Goal: Information Seeking & Learning: Learn about a topic

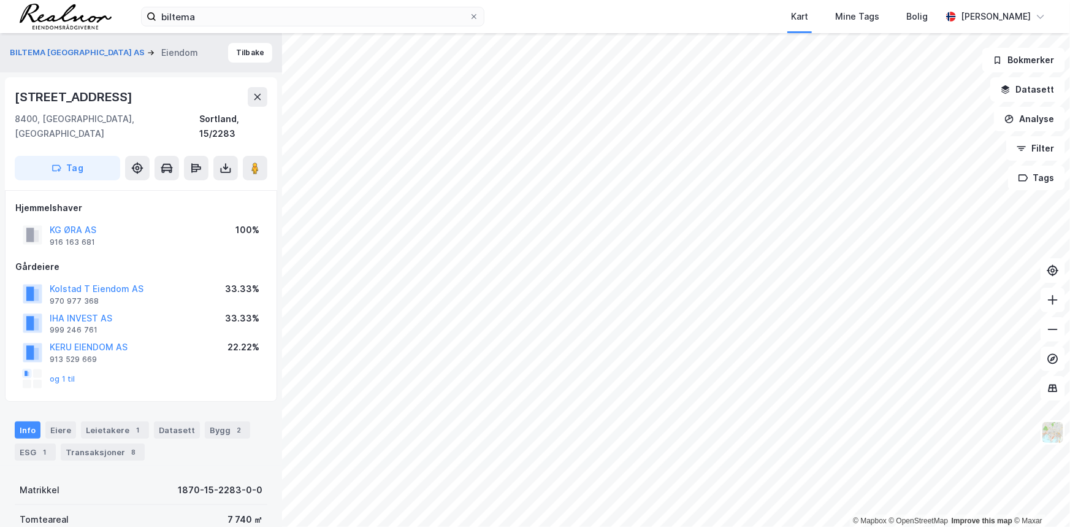
scroll to position [1, 0]
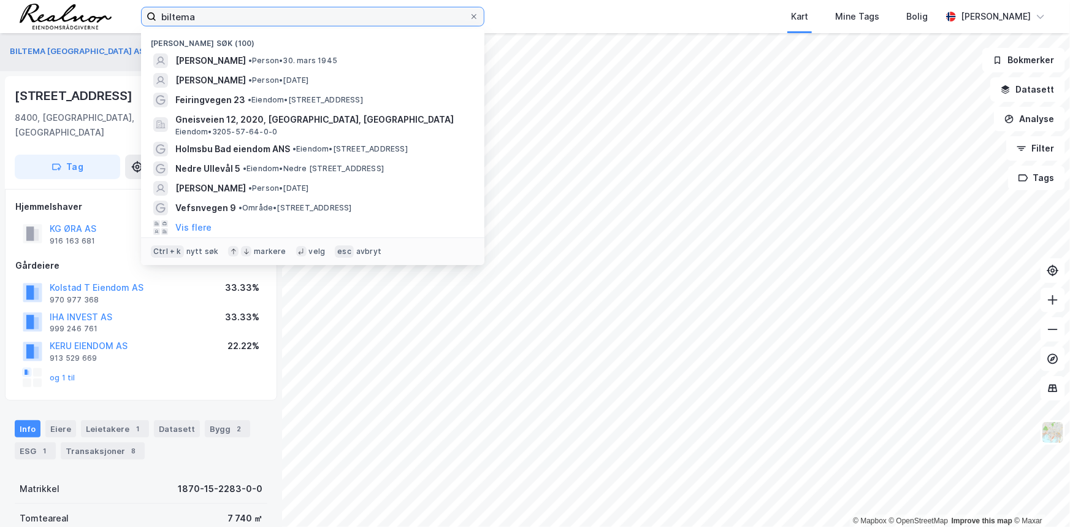
click at [233, 22] on input "biltema" at bounding box center [312, 16] width 313 height 18
click at [233, 21] on input "biltema" at bounding box center [312, 16] width 313 height 18
paste input "[STREET_ADDRESS]"
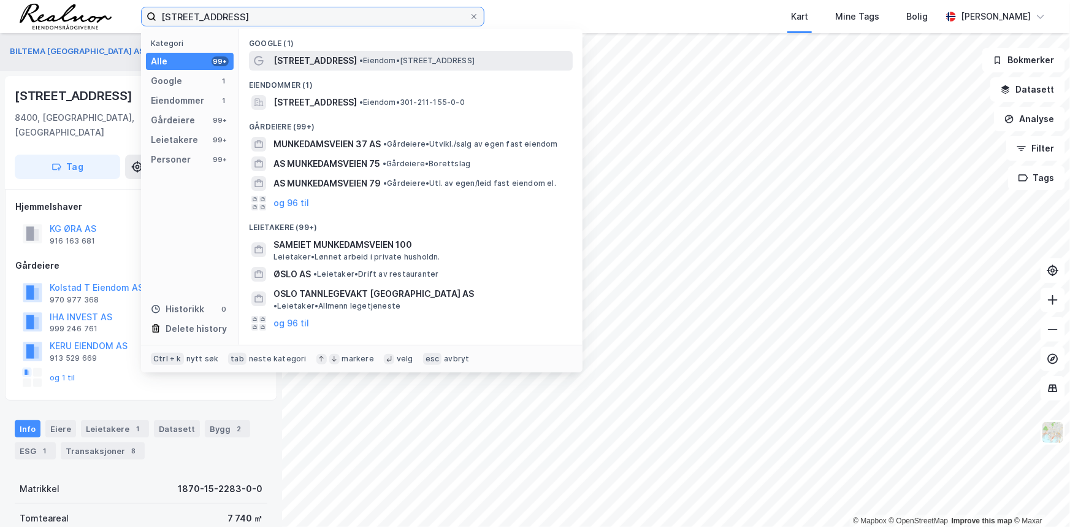
type input "[STREET_ADDRESS]"
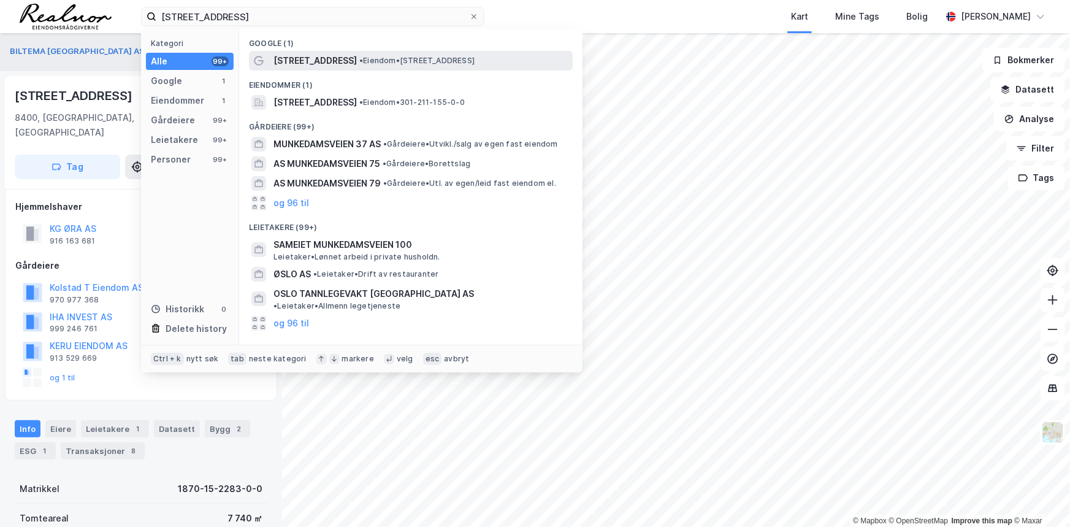
click at [423, 58] on span "• Eiendom • Munkedamsveien 86B, 0270 Oslo" at bounding box center [416, 61] width 115 height 10
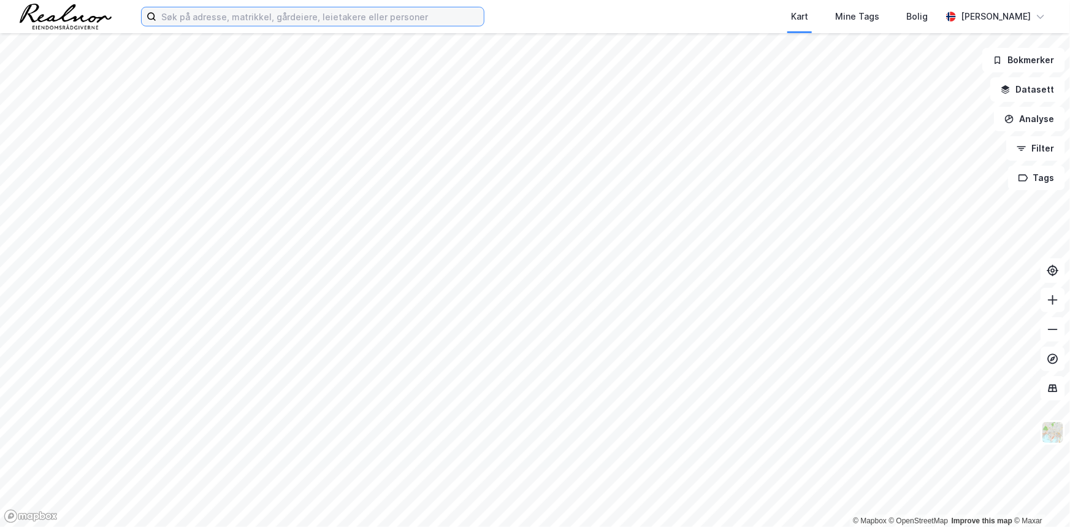
click at [325, 23] on input at bounding box center [319, 16] width 327 height 18
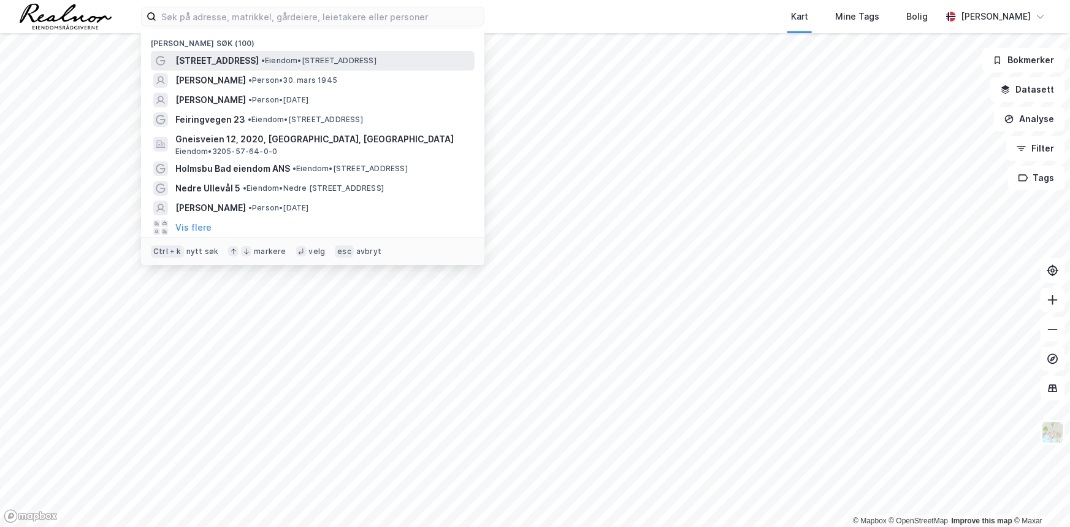
click at [259, 62] on span "Munkedamsveien 86B" at bounding box center [216, 60] width 83 height 15
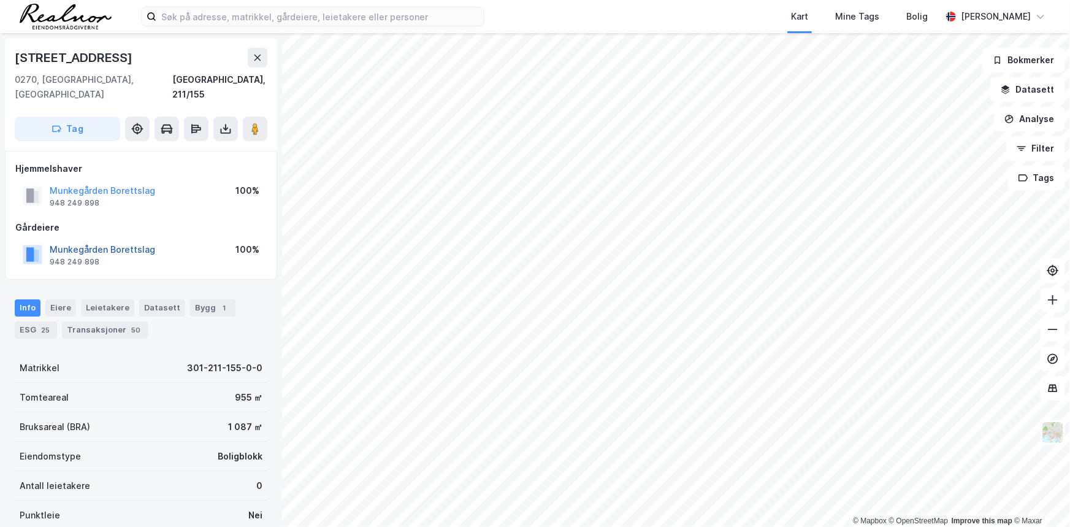
click at [0, 0] on button "Munkegården Borettslag" at bounding box center [0, 0] width 0 height 0
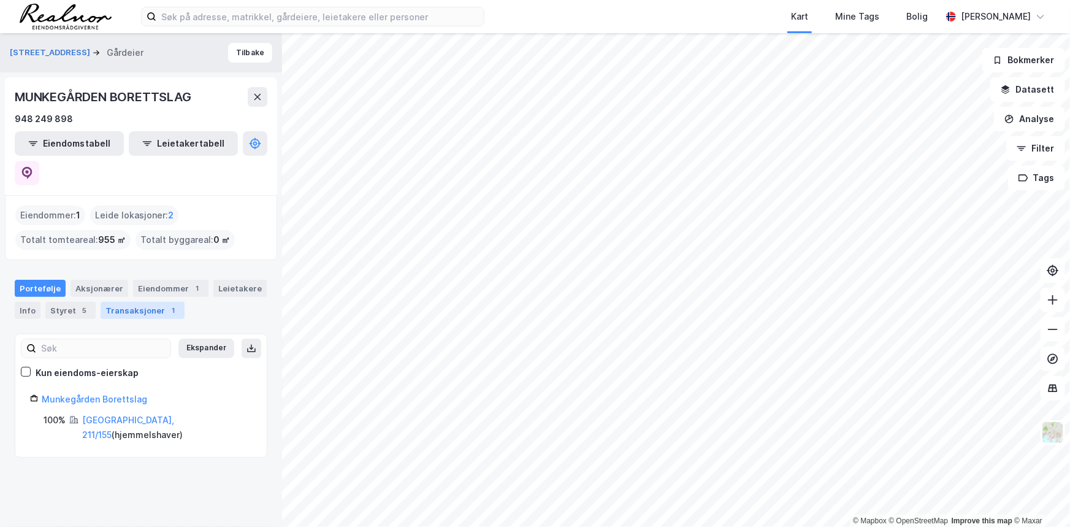
click at [134, 302] on div "Transaksjoner 1" at bounding box center [143, 310] width 84 height 17
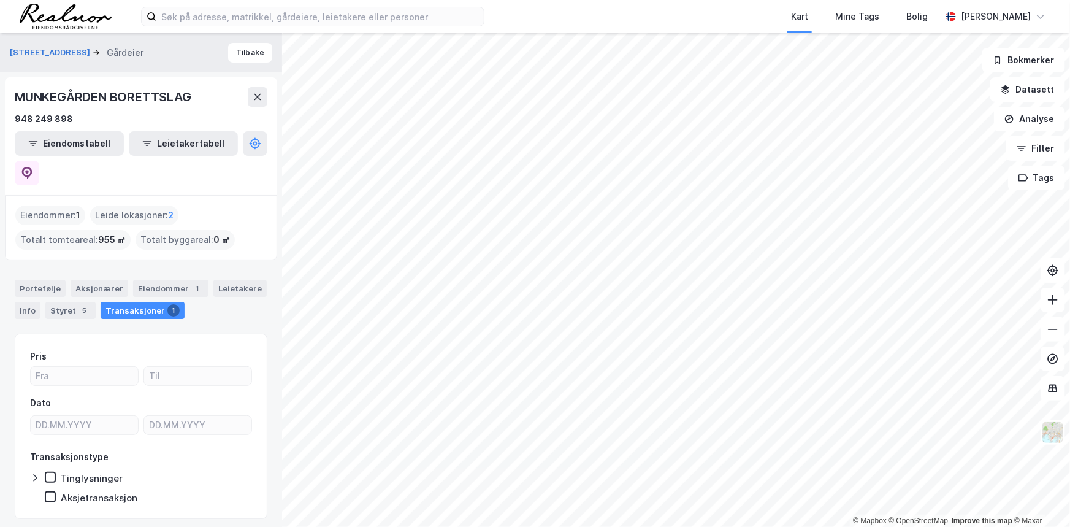
scroll to position [141, 0]
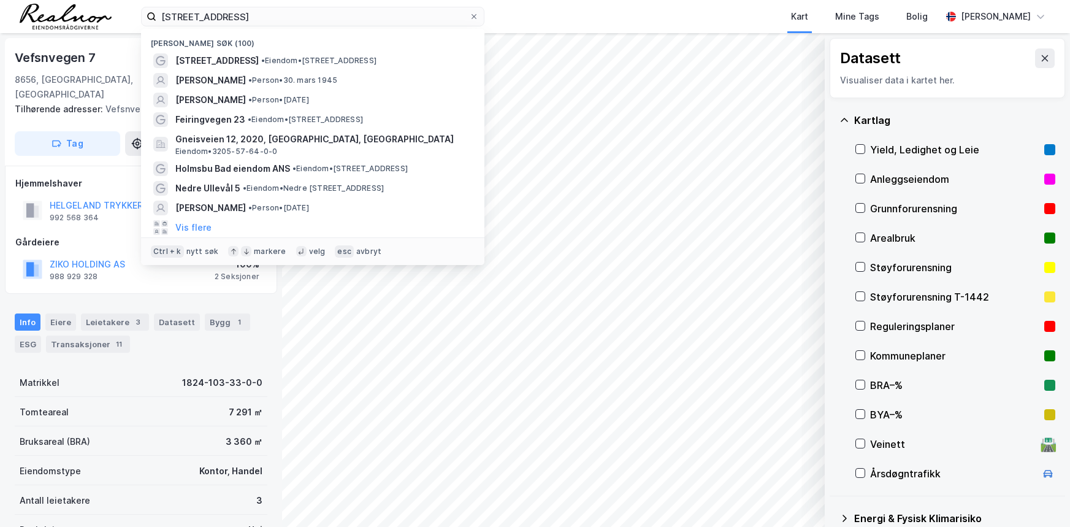
click at [320, 17] on input "[STREET_ADDRESS]" at bounding box center [312, 16] width 313 height 18
click at [320, 17] on input "Vefsnvegen 9, 8656 Mosjøen" at bounding box center [312, 16] width 313 height 18
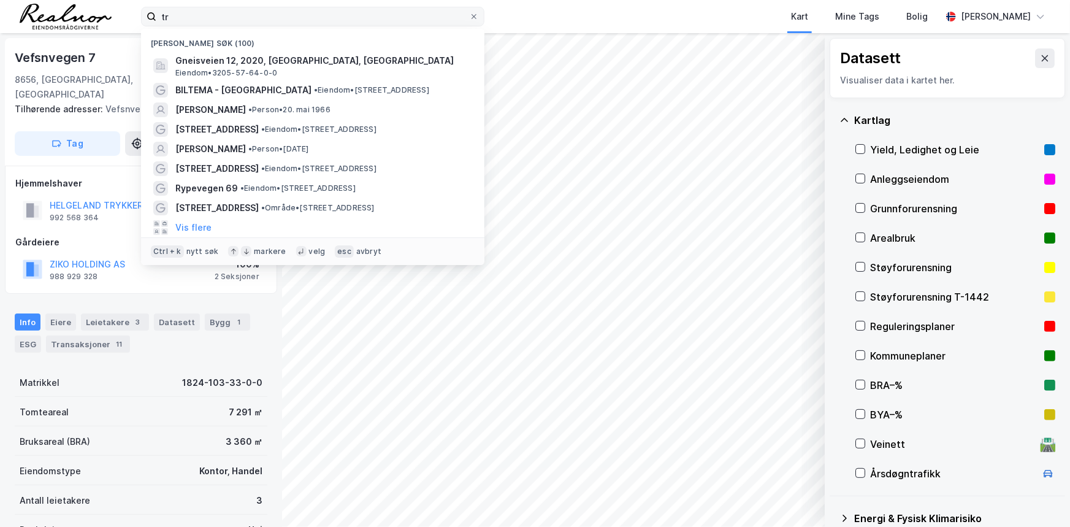
click at [267, 17] on input "tr" at bounding box center [312, 16] width 313 height 18
type input "tr"
click at [314, 85] on span "•" at bounding box center [316, 89] width 4 height 9
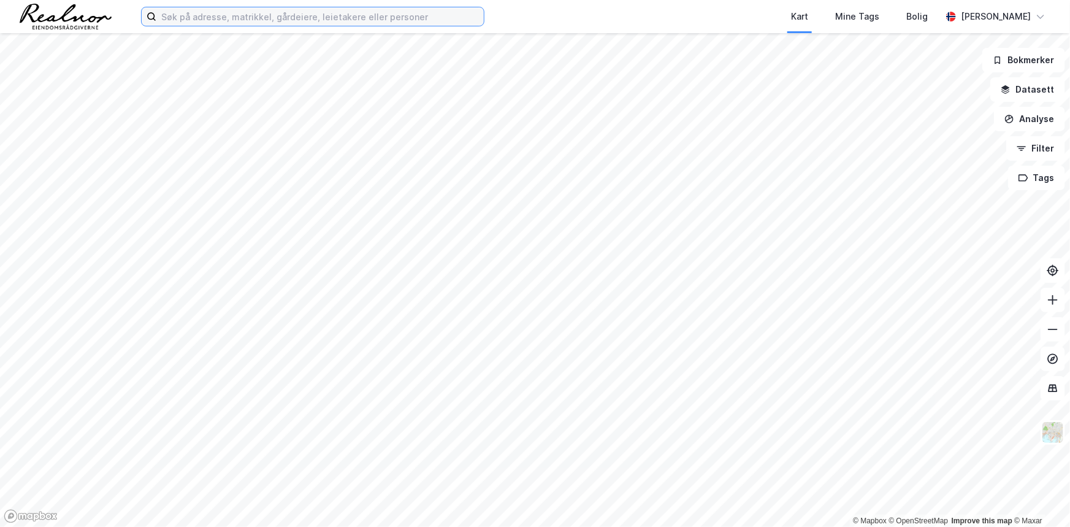
click at [220, 24] on input at bounding box center [319, 16] width 327 height 18
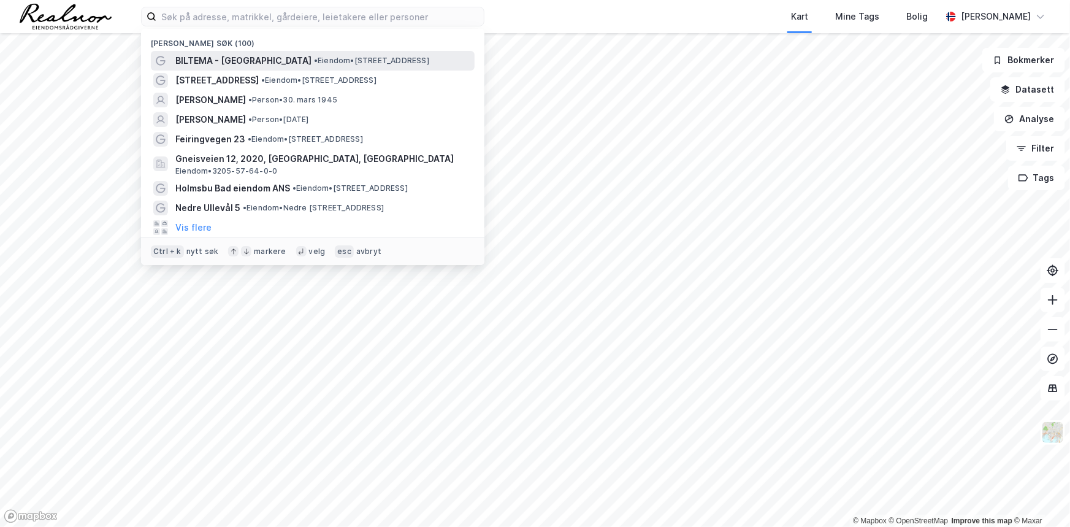
click at [227, 61] on span "BILTEMA - Tønsberg" at bounding box center [243, 60] width 136 height 15
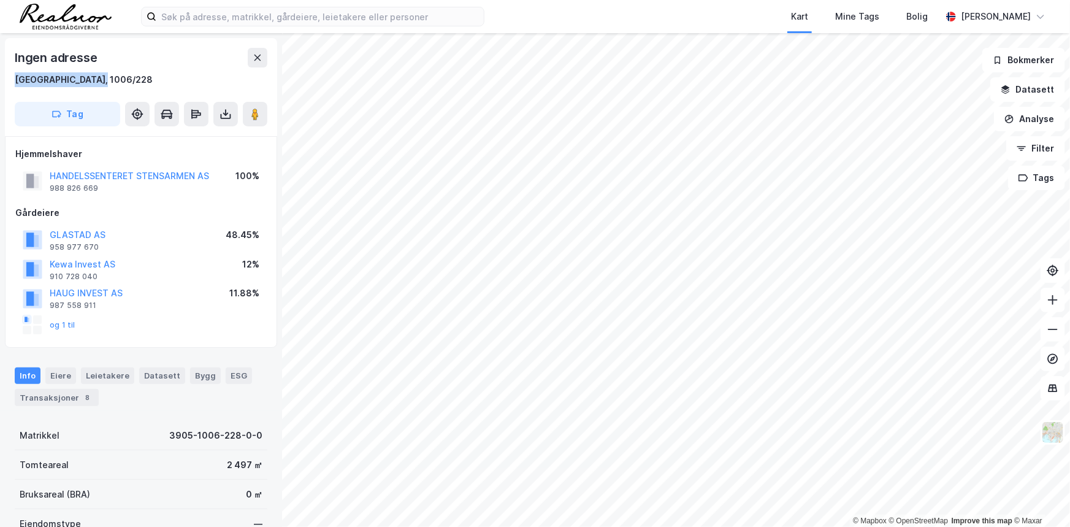
drag, startPoint x: 7, startPoint y: 80, endPoint x: 106, endPoint y: 80, distance: 99.3
click at [106, 80] on div "Ingen adresse Tønsberg, 1006/228 Tag" at bounding box center [141, 87] width 272 height 98
copy div "Tønsberg, 1006/228"
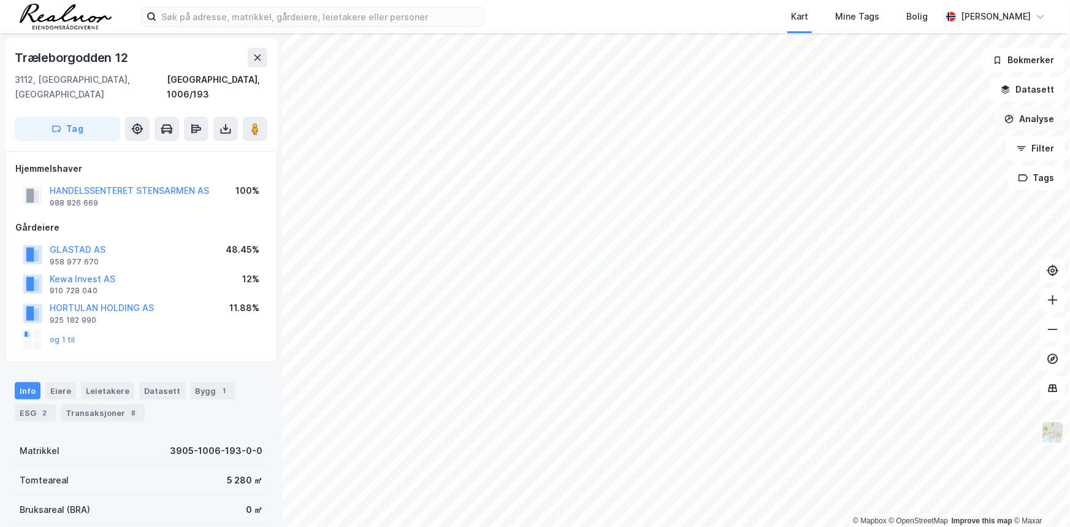
click at [1017, 115] on button "Analyse" at bounding box center [1029, 119] width 71 height 25
click at [1026, 142] on button "Filter" at bounding box center [1035, 148] width 59 height 25
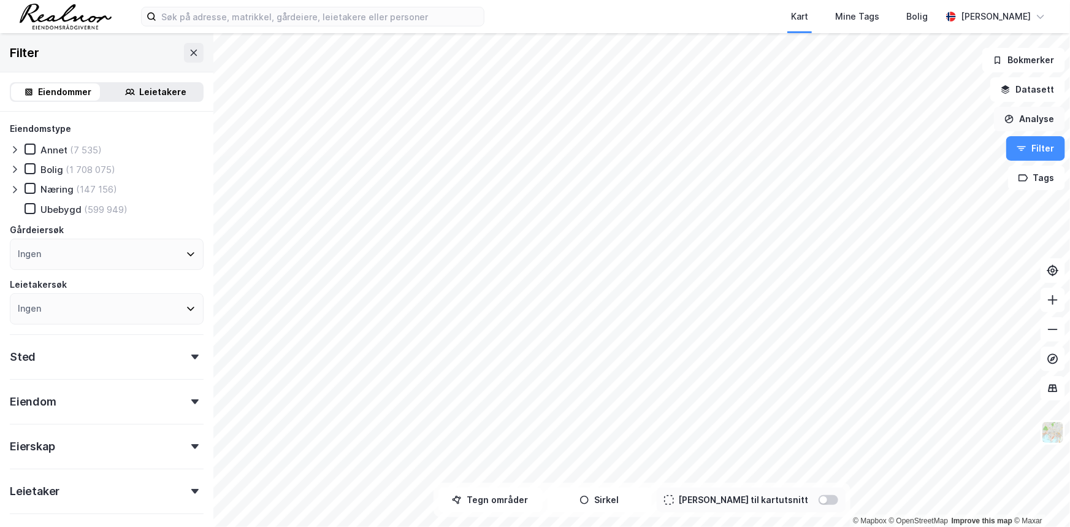
click at [1030, 115] on button "Analyse" at bounding box center [1029, 119] width 71 height 25
click at [1028, 78] on button "Datasett" at bounding box center [1027, 89] width 75 height 25
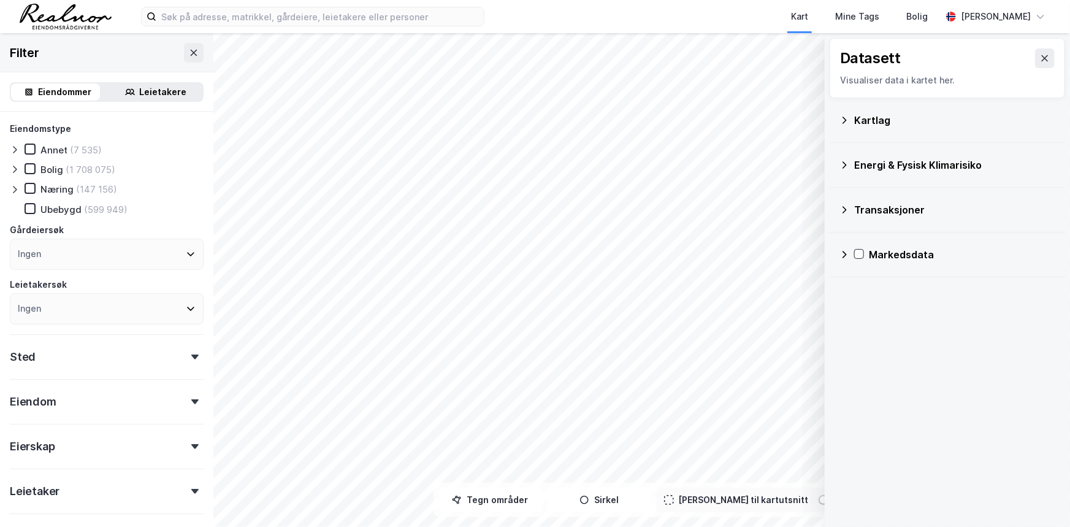
click at [876, 121] on div "Kartlag" at bounding box center [954, 120] width 201 height 15
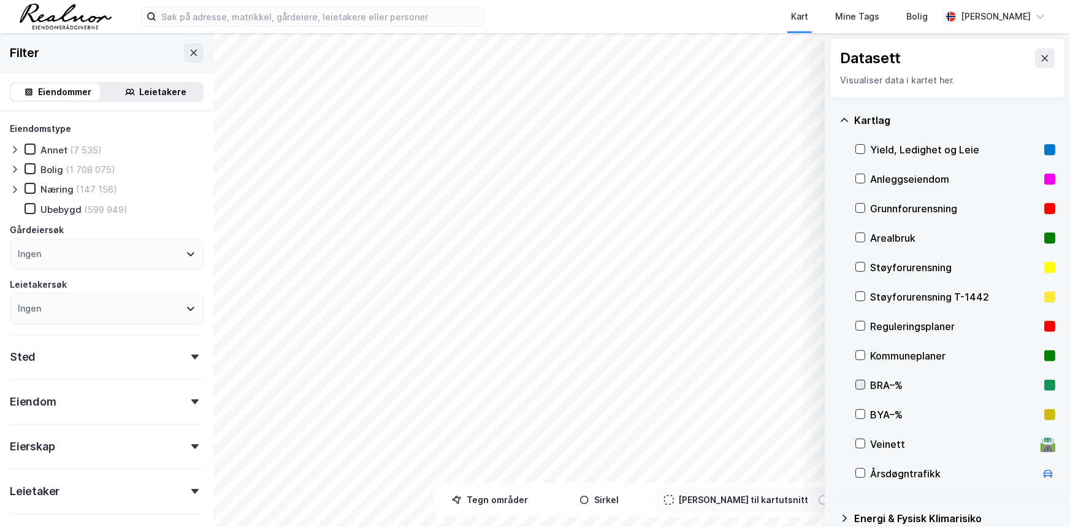
click at [862, 384] on icon at bounding box center [860, 385] width 7 height 4
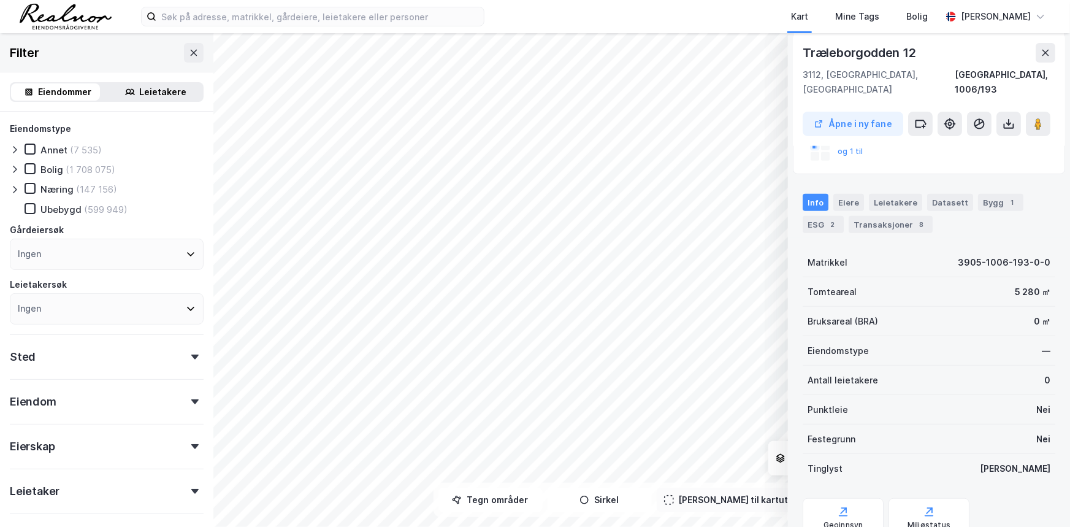
scroll to position [207, 0]
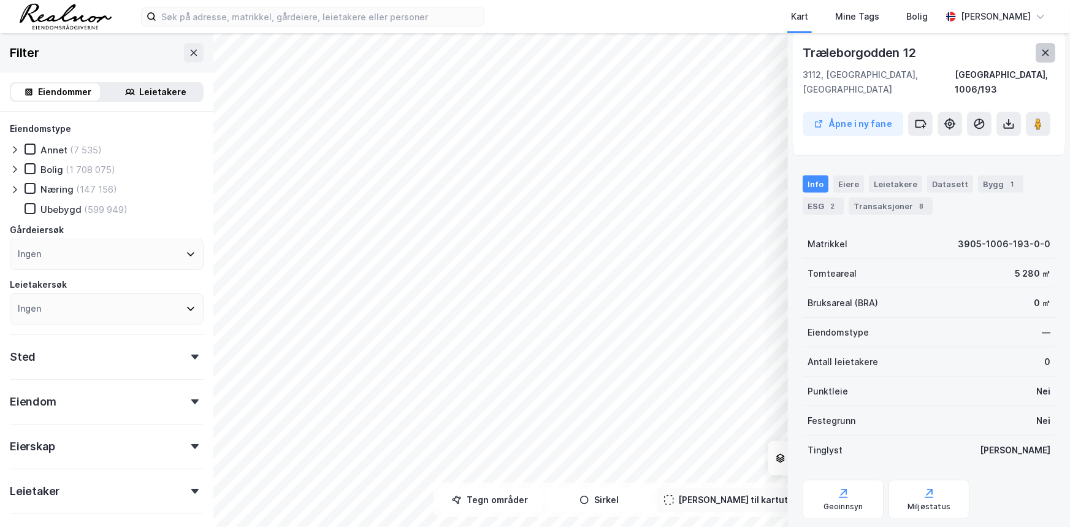
click at [1049, 55] on icon at bounding box center [1046, 53] width 10 height 10
click at [189, 56] on icon at bounding box center [194, 53] width 10 height 10
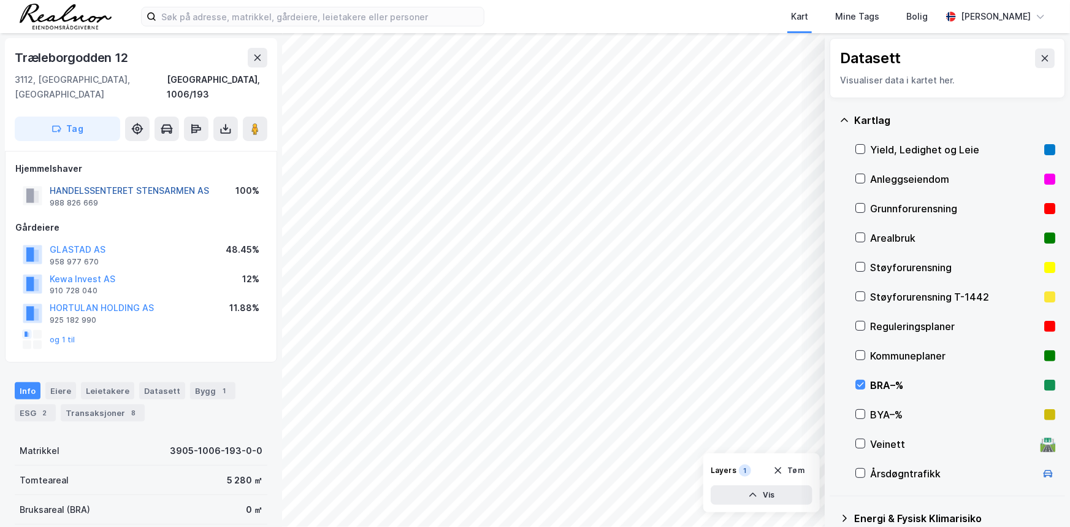
click at [0, 0] on button "HANDELSSENTERET STENSARMEN AS" at bounding box center [0, 0] width 0 height 0
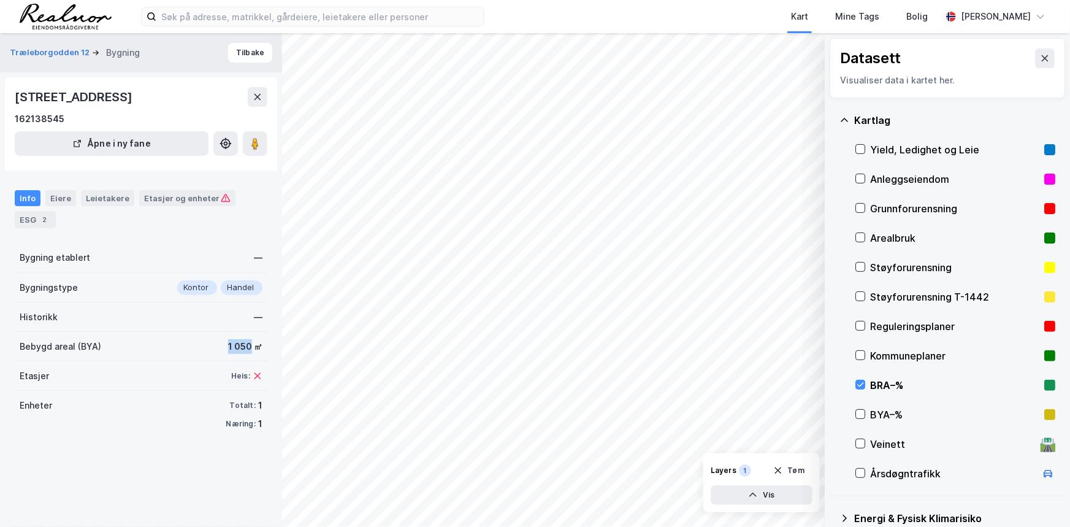
drag, startPoint x: 212, startPoint y: 344, endPoint x: 242, endPoint y: 350, distance: 31.2
click at [242, 350] on div "Bebygd areal (BYA) 1 050 ㎡" at bounding box center [141, 346] width 253 height 29
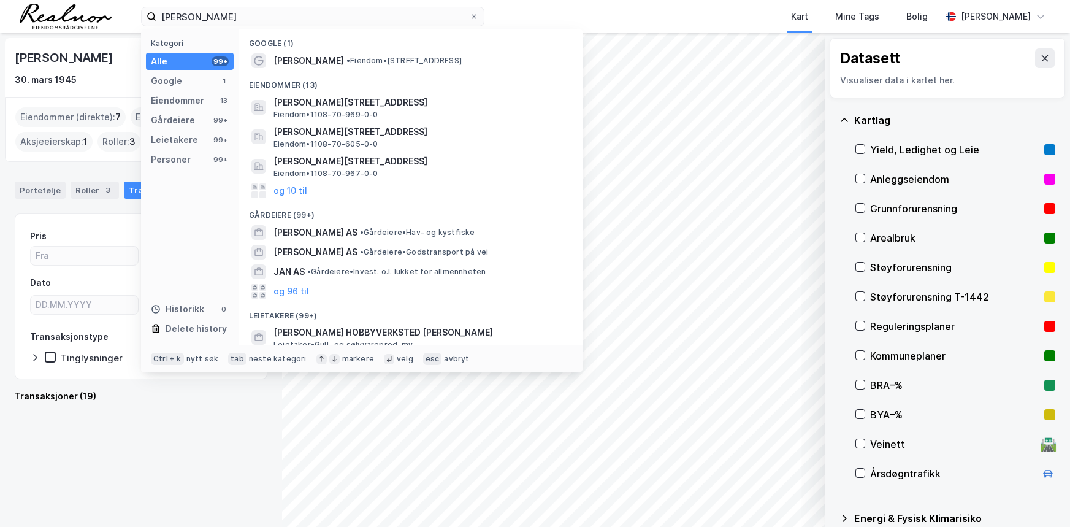
click at [235, 19] on input "[PERSON_NAME]" at bounding box center [312, 16] width 313 height 18
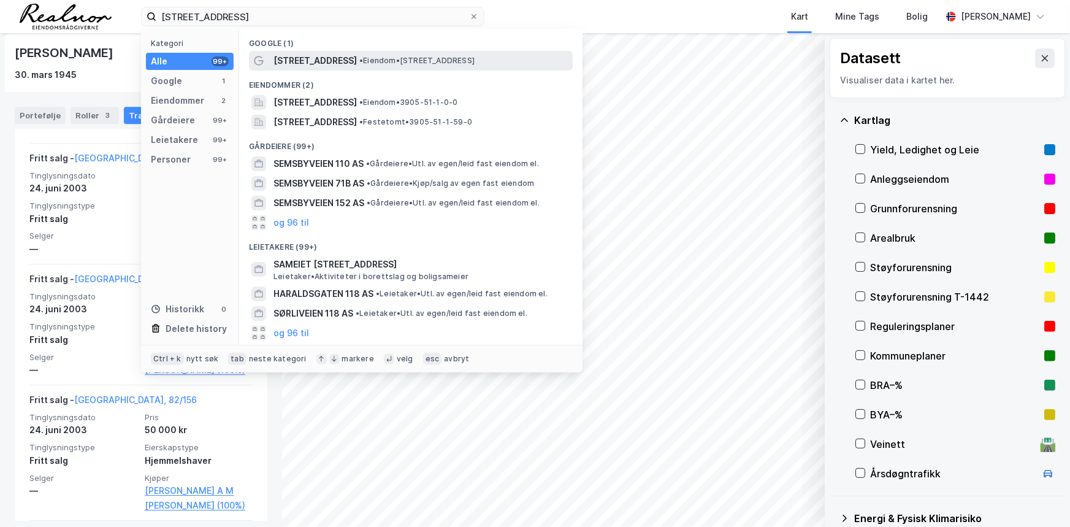
click at [359, 61] on span "• Eiendom • [STREET_ADDRESS]" at bounding box center [416, 61] width 115 height 10
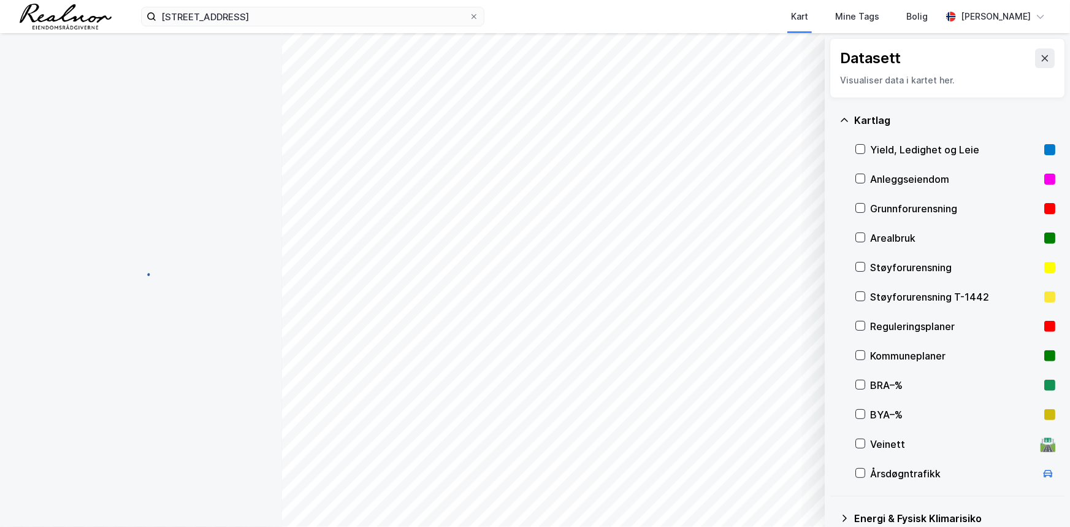
scroll to position [39, 0]
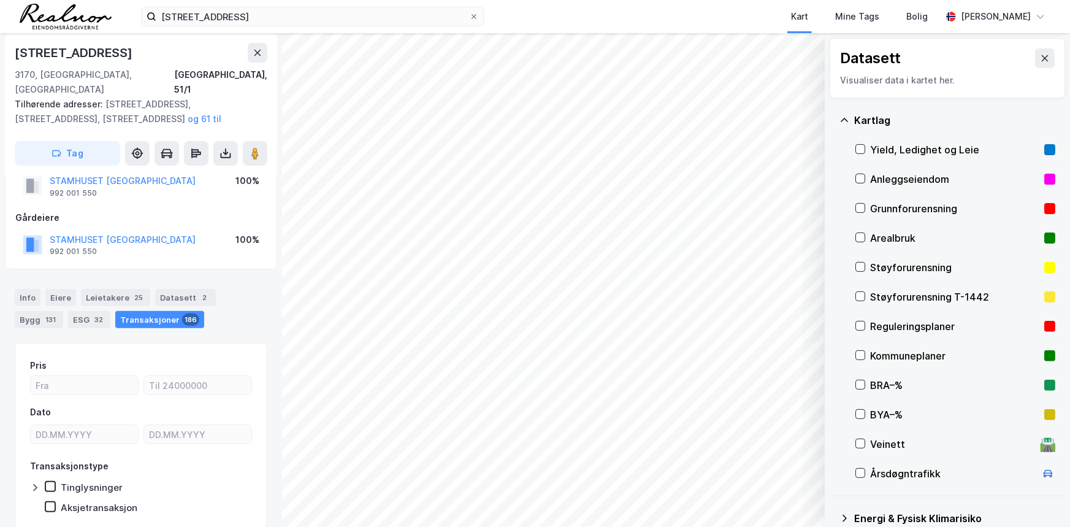
click at [711, 526] on html "[STREET_ADDRESS] Mine Tags Bolig [PERSON_NAME] © Mapbox © OpenStreetMap Improve…" at bounding box center [535, 263] width 1070 height 527
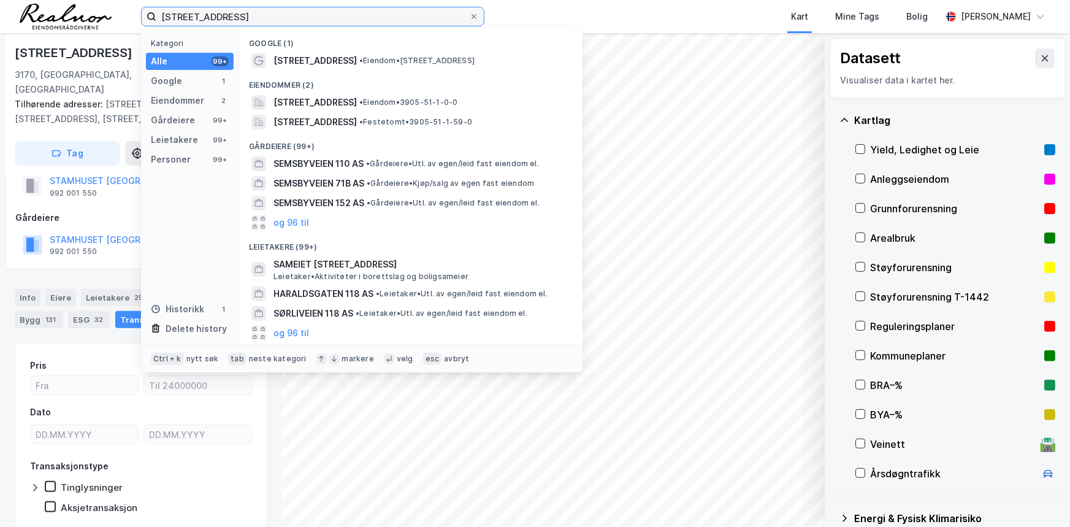
click at [312, 13] on input "[STREET_ADDRESS]" at bounding box center [312, 16] width 313 height 18
type input "[STREET_ADDRESS]"
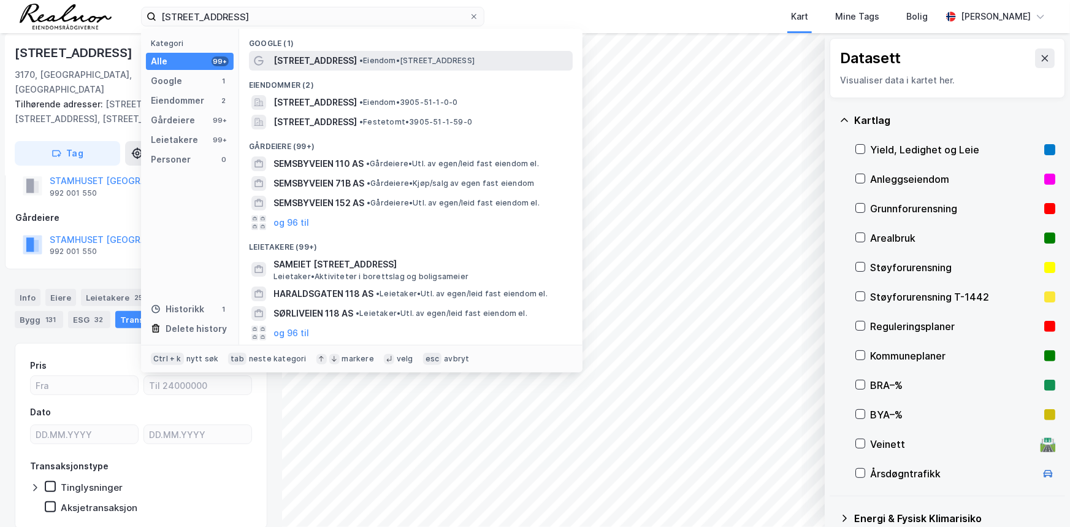
click at [333, 61] on span "[STREET_ADDRESS]" at bounding box center [314, 60] width 83 height 15
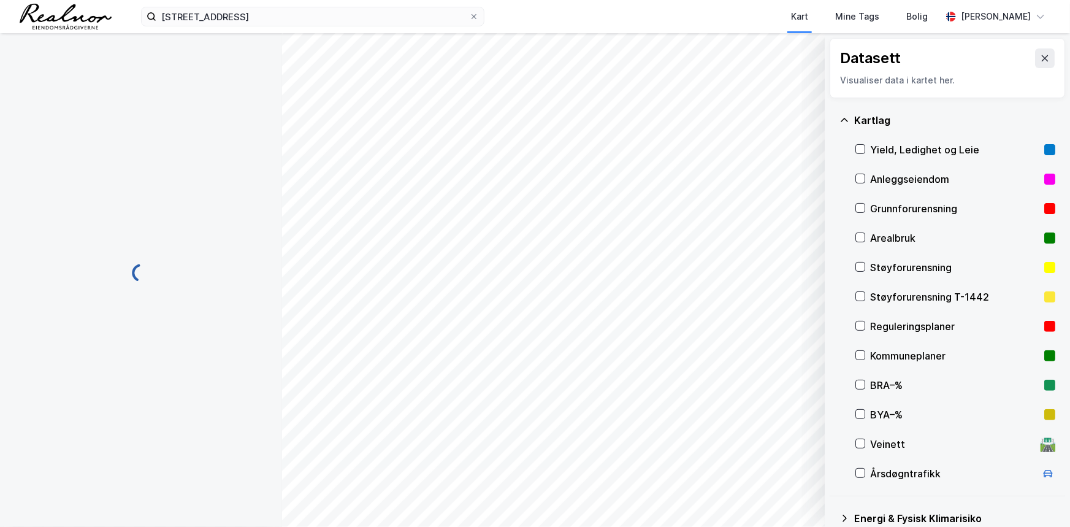
scroll to position [39, 0]
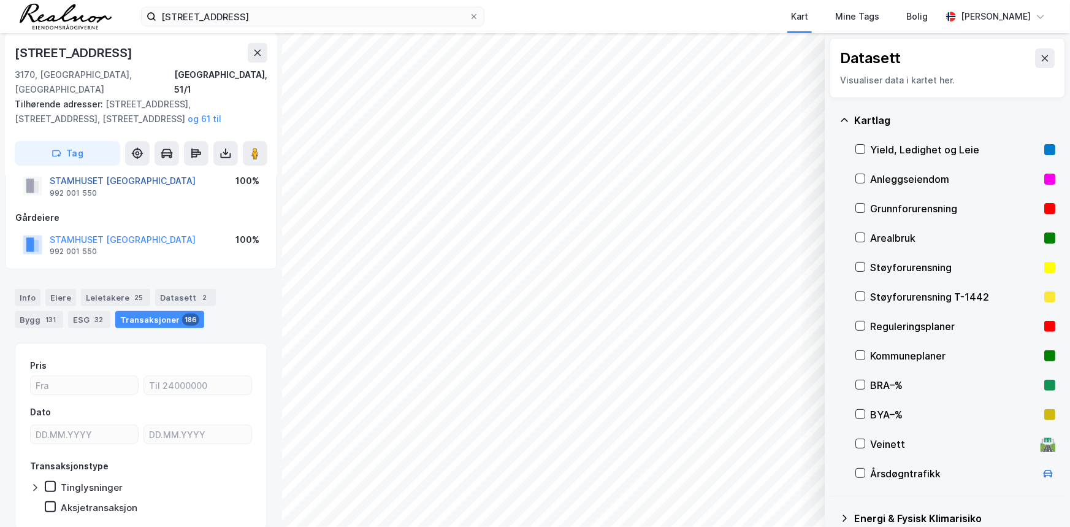
click at [0, 0] on button "STAMHUSET [GEOGRAPHIC_DATA]" at bounding box center [0, 0] width 0 height 0
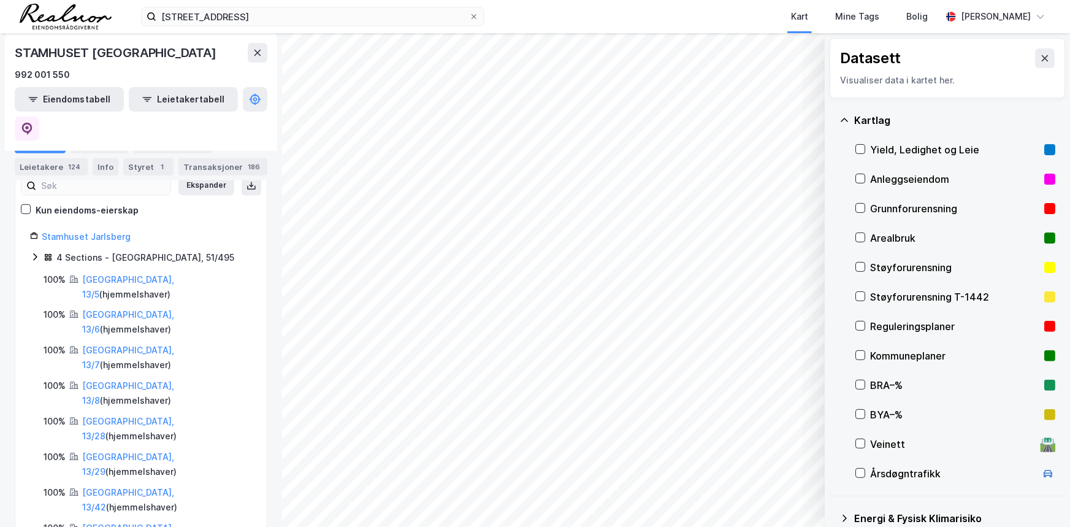
scroll to position [20, 0]
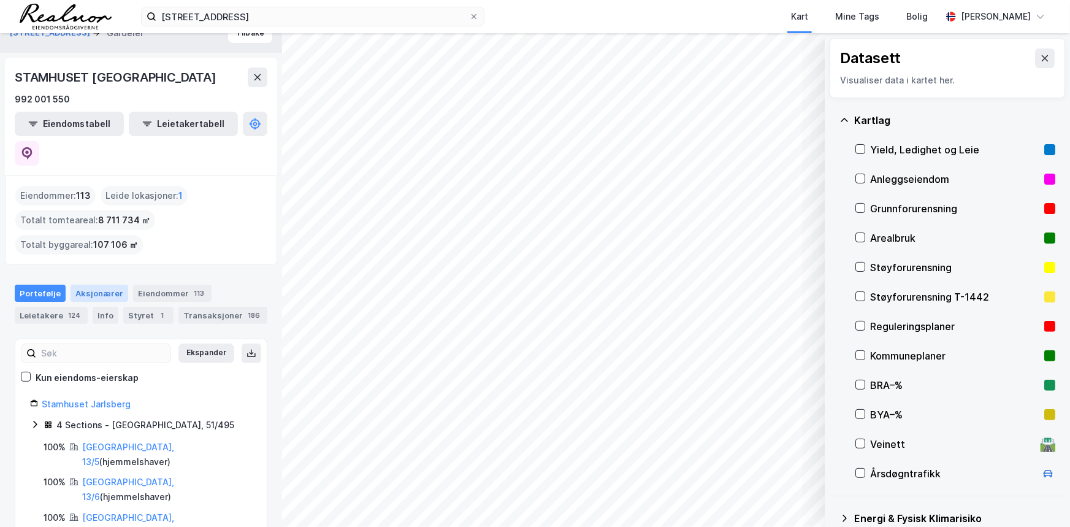
click at [82, 285] on div "Aksjonærer" at bounding box center [100, 293] width 58 height 17
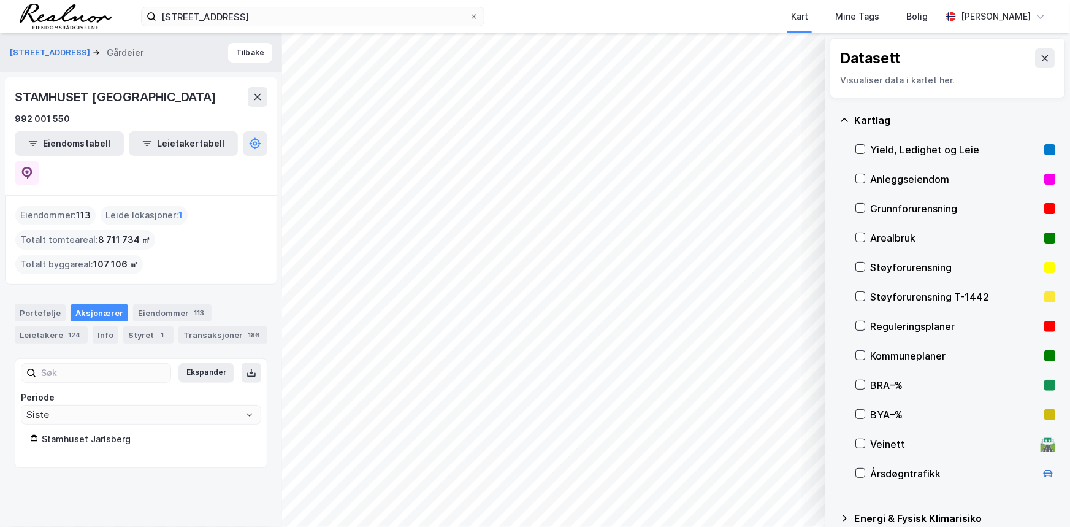
click at [90, 432] on div "Stamhuset Jarlsberg" at bounding box center [147, 439] width 210 height 15
click at [156, 329] on div "1" at bounding box center [162, 335] width 12 height 12
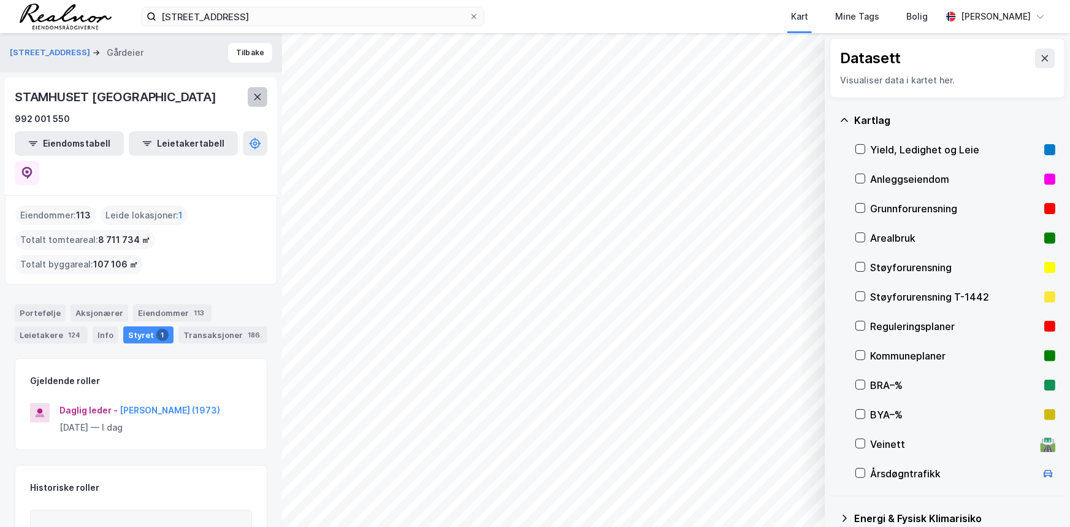
click at [258, 104] on button at bounding box center [258, 97] width 20 height 20
